Goal: Transaction & Acquisition: Purchase product/service

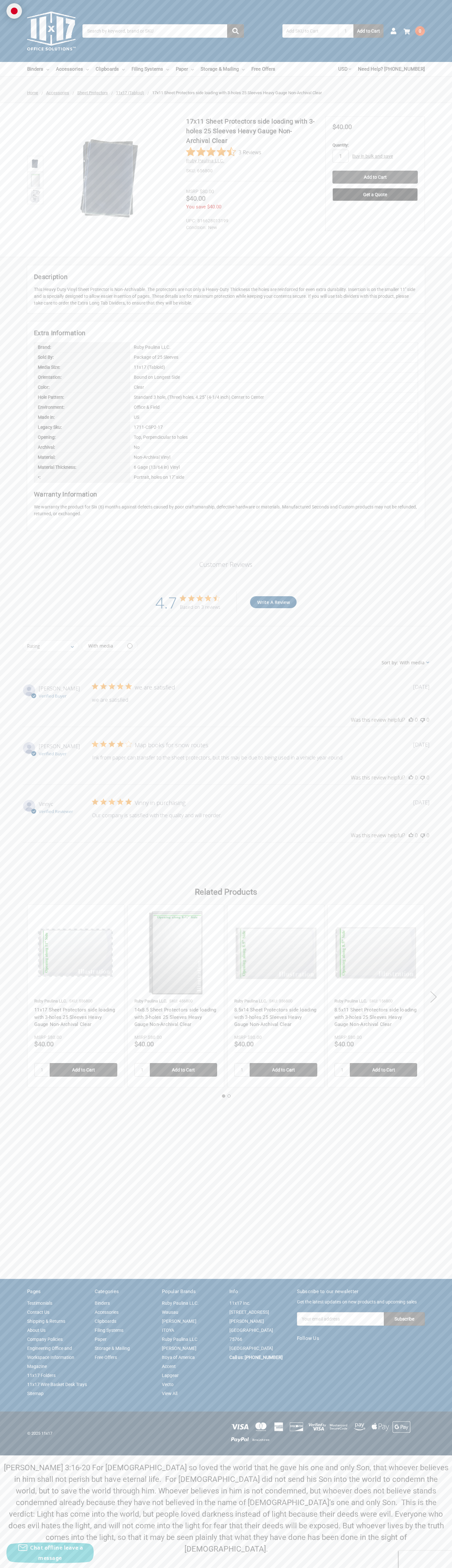
click at [200, 607] on div "Based on 3 reviews" at bounding box center [200, 607] width 40 height 6
click at [375, 177] on input "Add to Cart" at bounding box center [375, 177] width 85 height 13
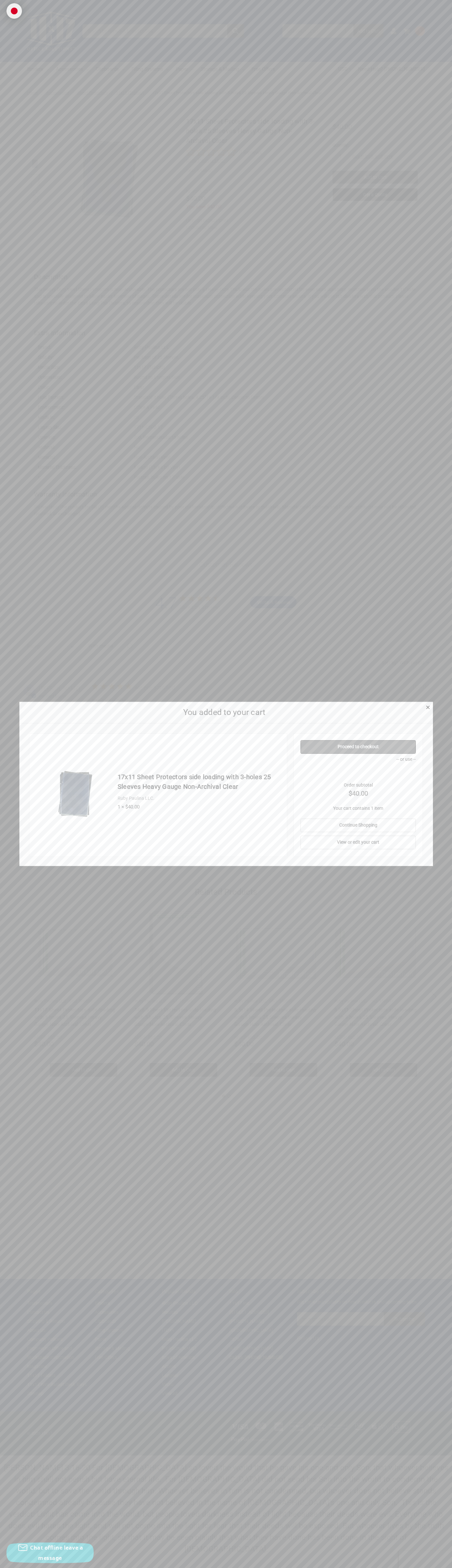
click at [358, 747] on link "Proceed to checkout" at bounding box center [358, 747] width 115 height 13
